Goal: Information Seeking & Learning: Compare options

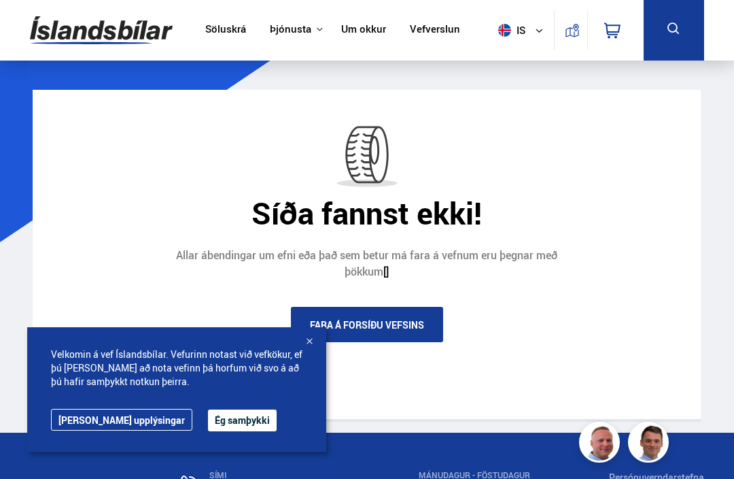
click at [309, 345] on div at bounding box center [310, 342] width 14 height 14
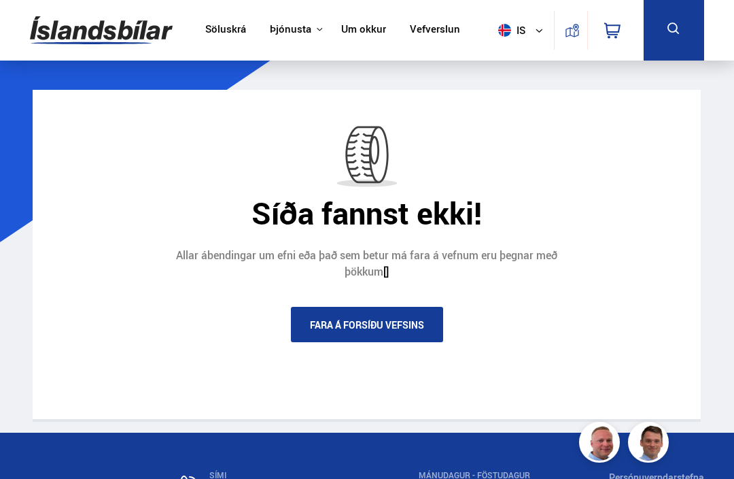
click at [325, 320] on link "Fara á forsíðu vefsins" at bounding box center [367, 324] width 152 height 35
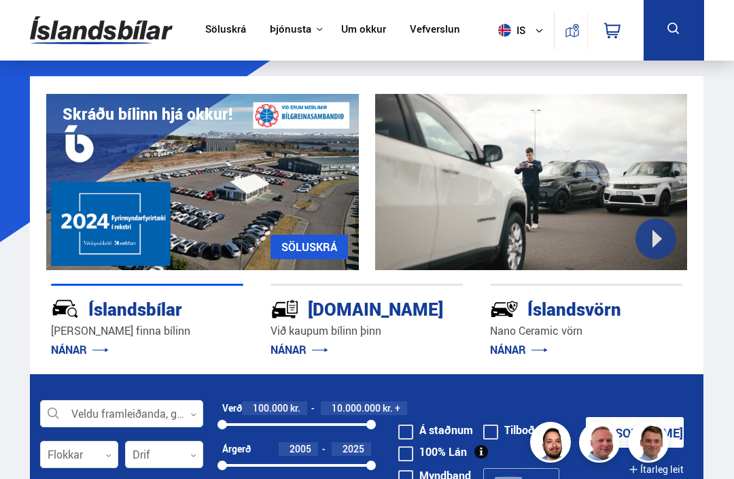
click at [141, 315] on div "Íslandsbílar" at bounding box center [123, 308] width 144 height 24
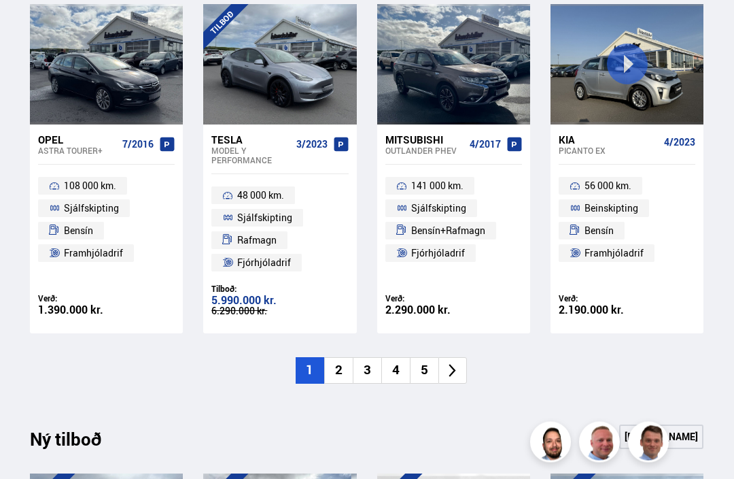
scroll to position [921, 0]
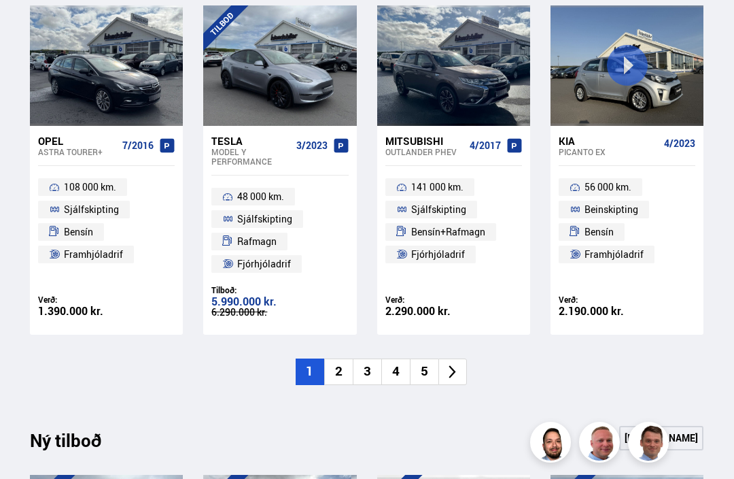
click at [345, 371] on li "2" at bounding box center [338, 371] width 29 height 27
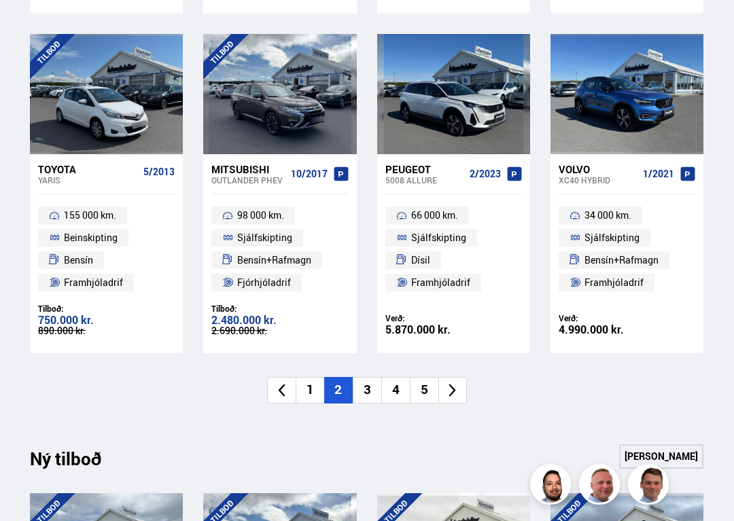
scroll to position [923, 0]
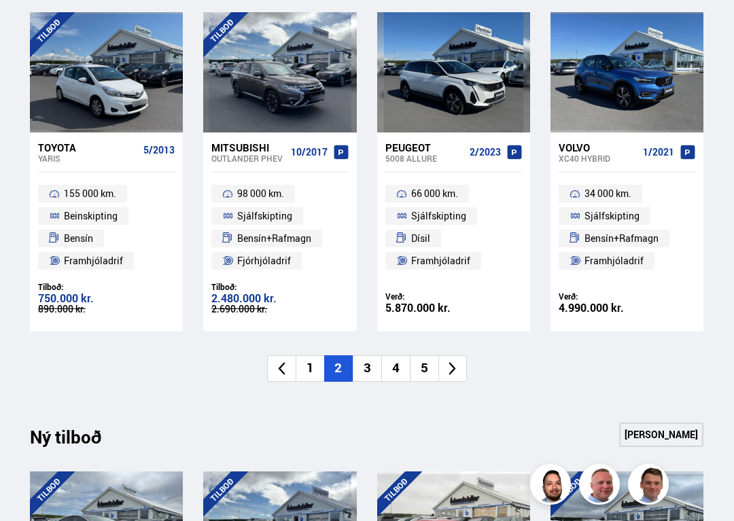
click at [371, 364] on li "3" at bounding box center [367, 369] width 29 height 27
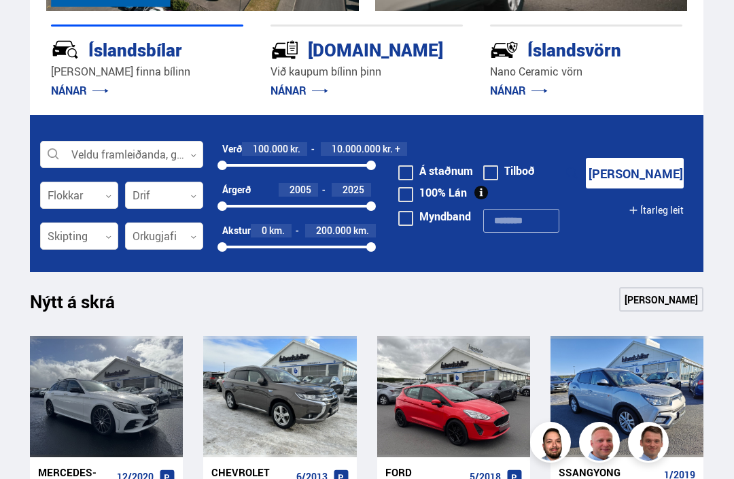
scroll to position [258, 0]
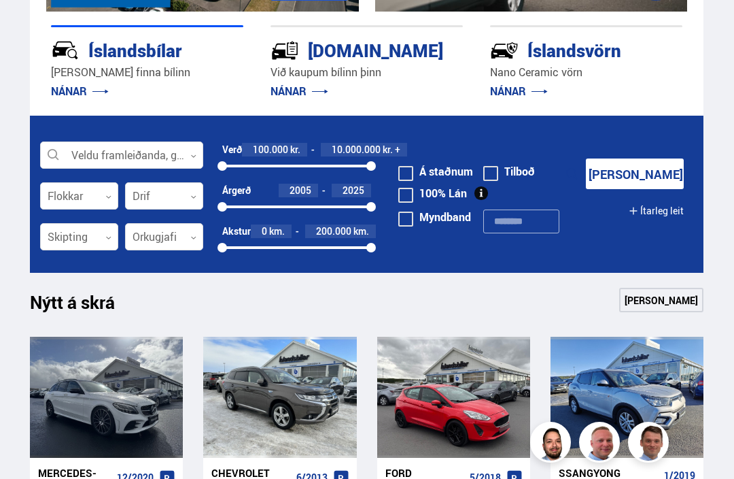
click at [84, 191] on div at bounding box center [79, 196] width 78 height 27
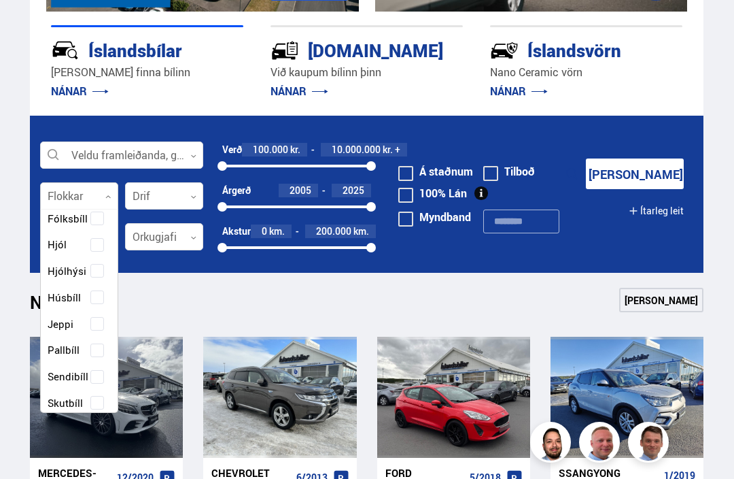
scroll to position [121, 0]
click at [63, 369] on div "Buggy Fjórhjól Fjölnotabíll Fólksbíll Hjól Hjólhýsi Húsbíll Jeppi Pallbíll Send…" at bounding box center [79, 359] width 77 height 515
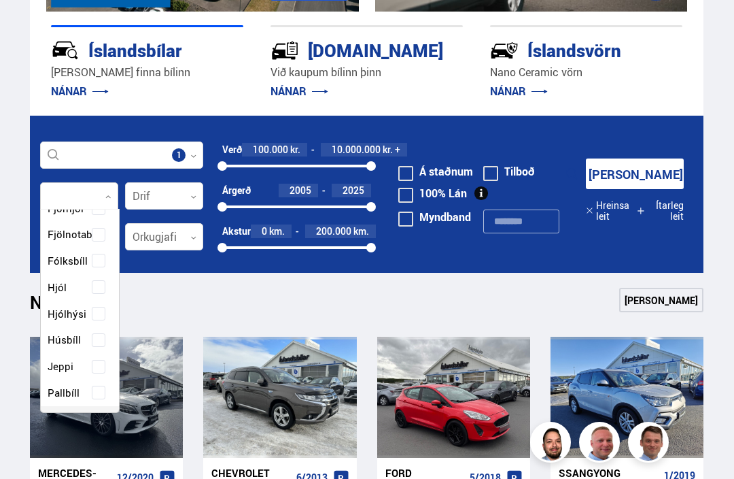
scroll to position [203, 78]
click at [409, 196] on span at bounding box center [405, 195] width 15 height 15
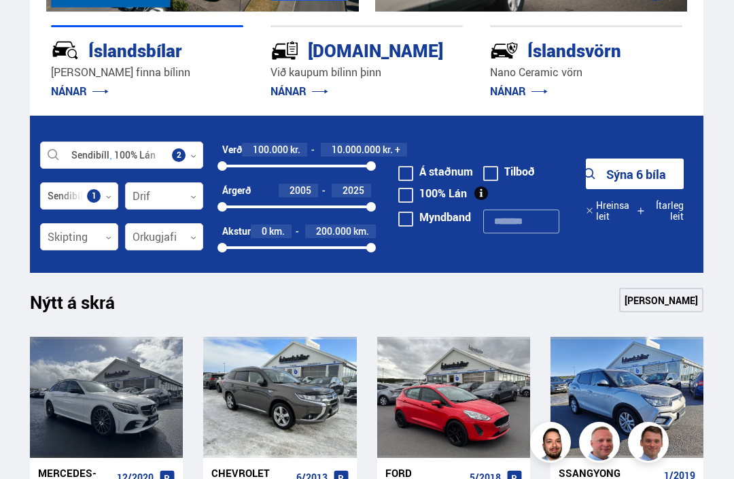
click at [629, 167] on button "Sýna 6 bíla" at bounding box center [635, 173] width 98 height 31
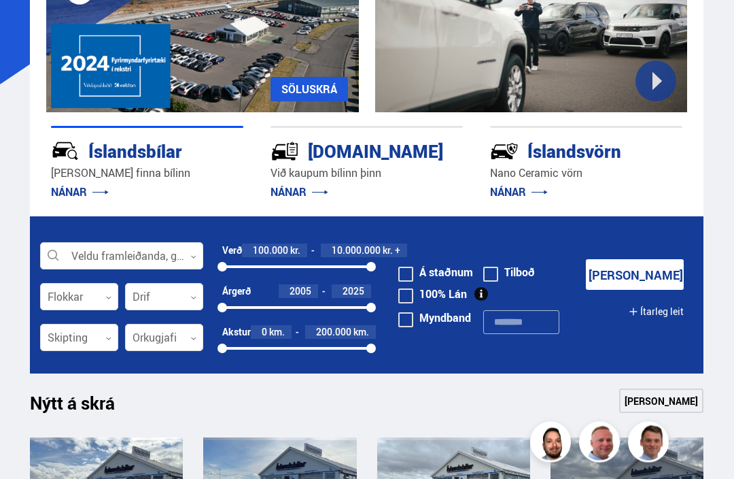
scroll to position [201, 0]
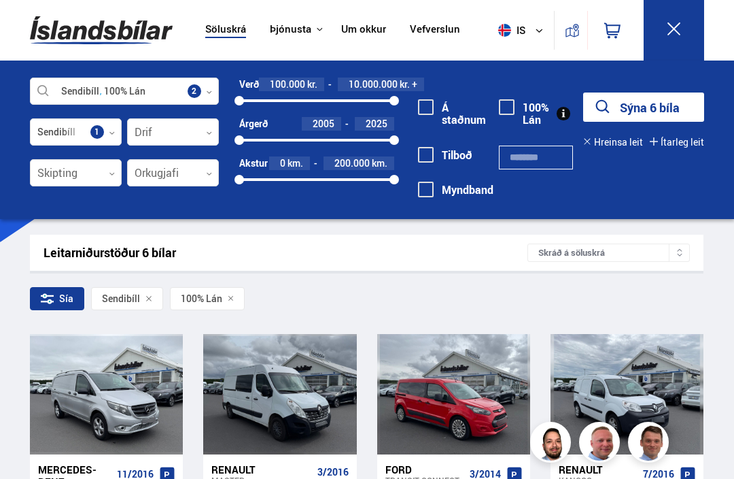
click at [632, 108] on button "Sýna 6 bíla" at bounding box center [643, 106] width 121 height 29
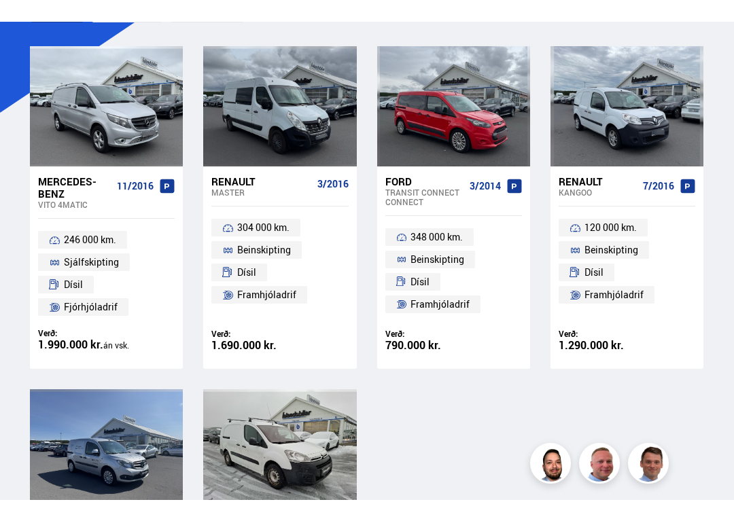
scroll to position [152, 0]
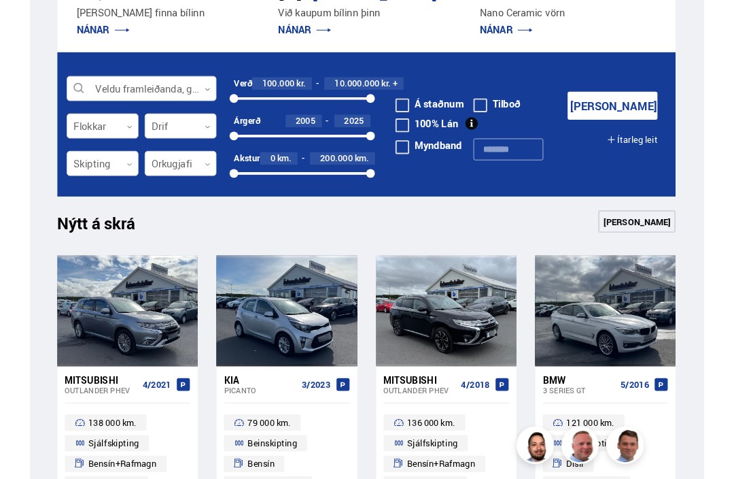
scroll to position [267, 0]
